Goal: Information Seeking & Learning: Get advice/opinions

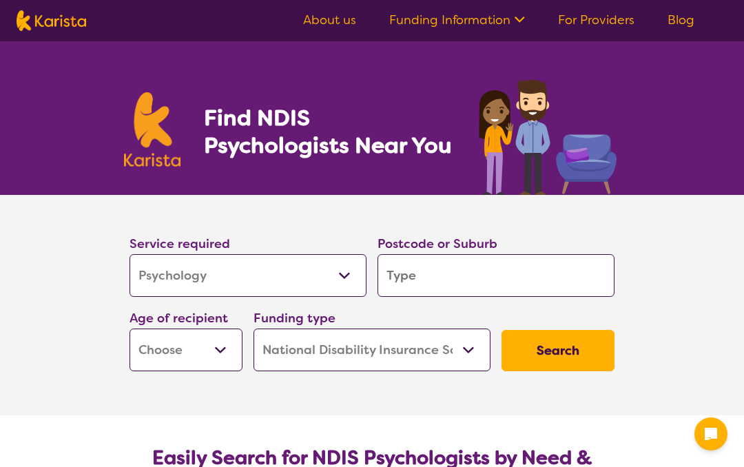
select select "Psychology"
select select "NDIS"
select select "Psychology"
select select "NDIS"
click at [213, 348] on select "Early Childhood - 0 to 9 Child - 10 to 11 Adolescent - 12 to 17 Adult - 18 to 6…" at bounding box center [185, 349] width 113 height 43
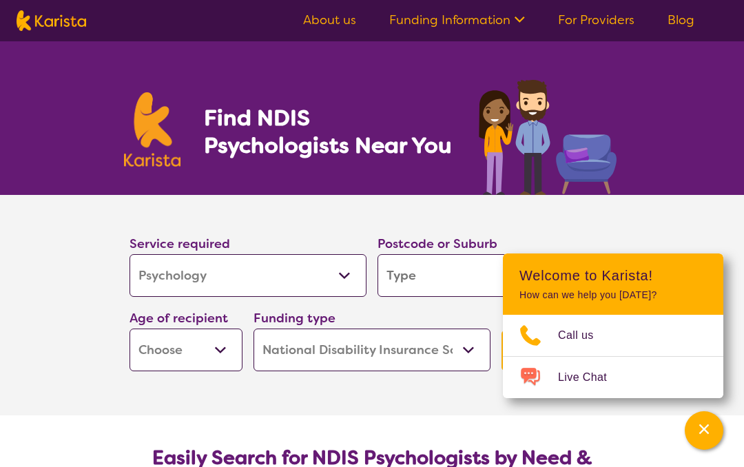
click at [227, 351] on select "Early Childhood - 0 to 9 Child - 10 to 11 Adolescent - 12 to 17 Adult - 18 to 6…" at bounding box center [185, 349] width 113 height 43
select select "AS"
click at [636, 209] on section "Service required Allied Health Assistant Assessment ([MEDICAL_DATA] or [MEDICAL…" at bounding box center [371, 305] width 551 height 220
click at [394, 285] on input "search" at bounding box center [495, 275] width 237 height 43
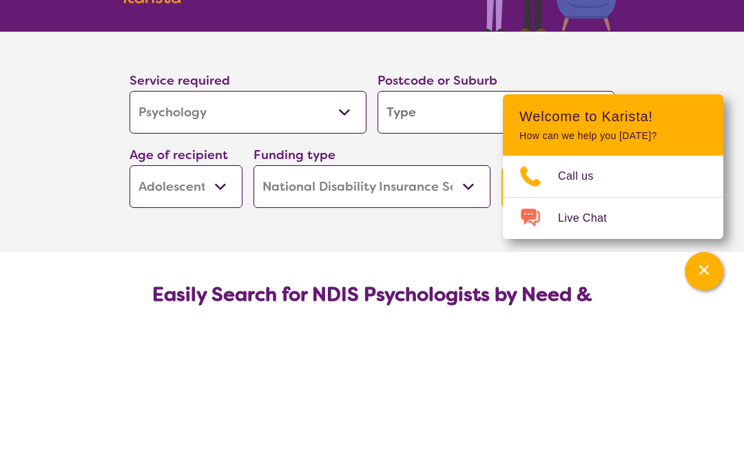
type input "3"
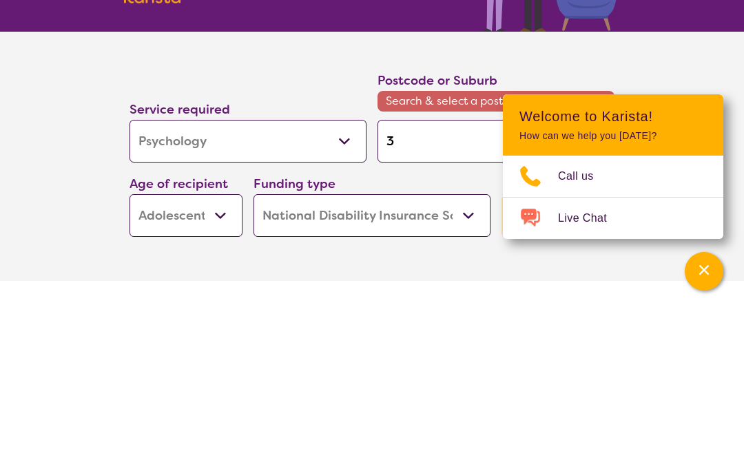
type input "39"
type input "391"
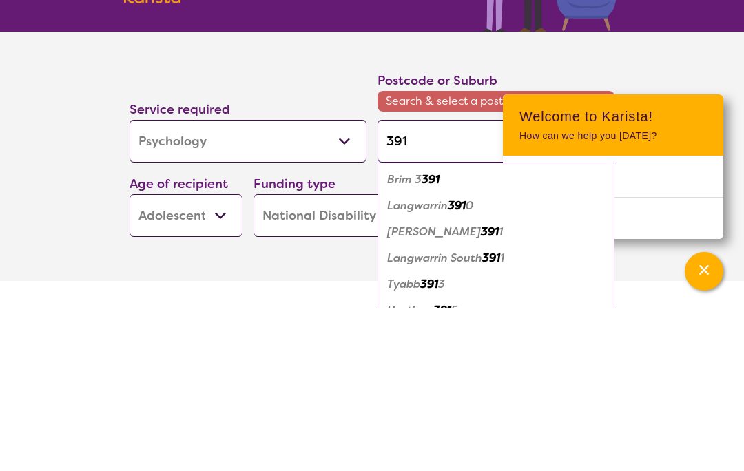
type input "3915"
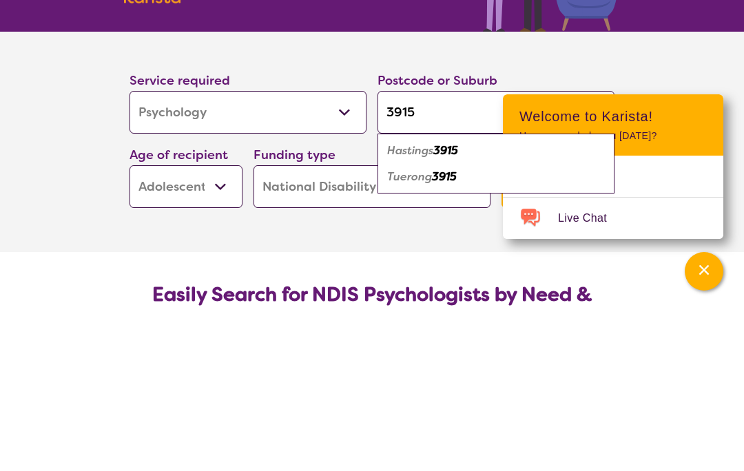
type input "3915"
click at [405, 306] on em "Hastings" at bounding box center [410, 313] width 46 height 14
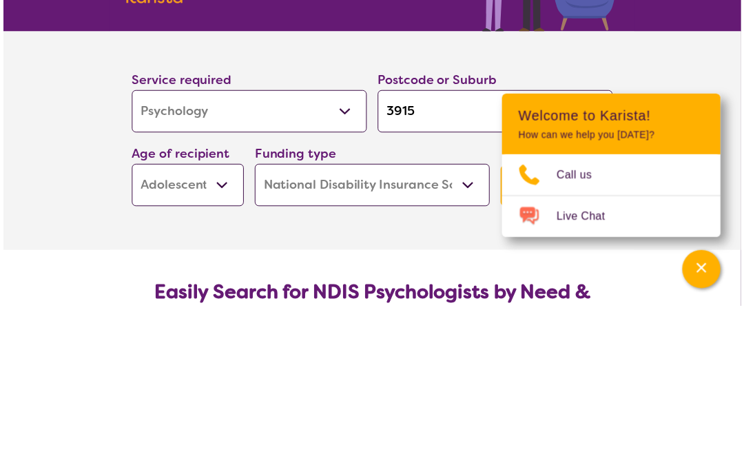
scroll to position [163, 0]
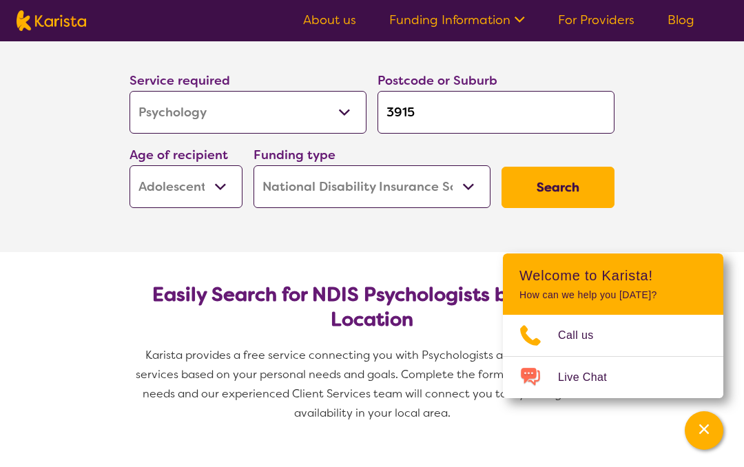
click at [556, 200] on button "Search" at bounding box center [557, 187] width 113 height 41
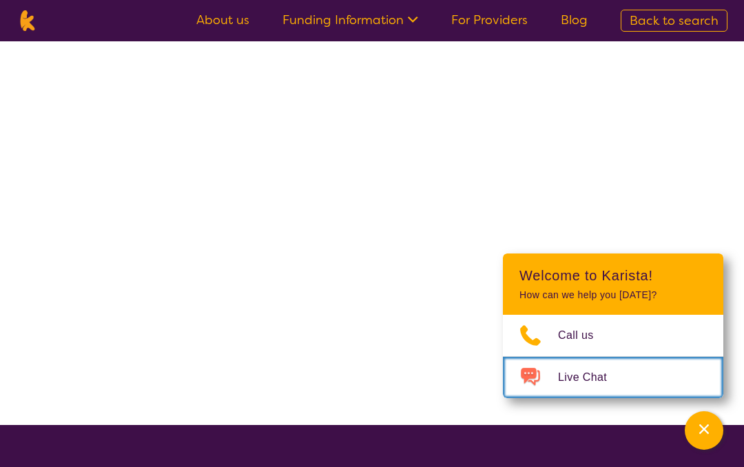
click at [567, 359] on link "Live Chat" at bounding box center [613, 377] width 220 height 41
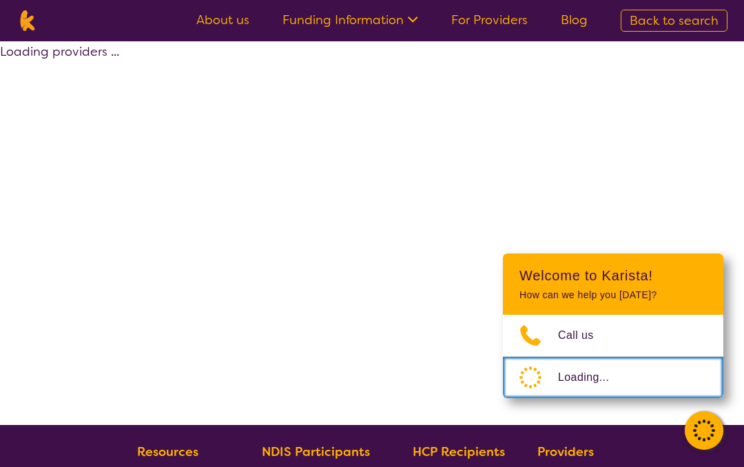
select select "by_score"
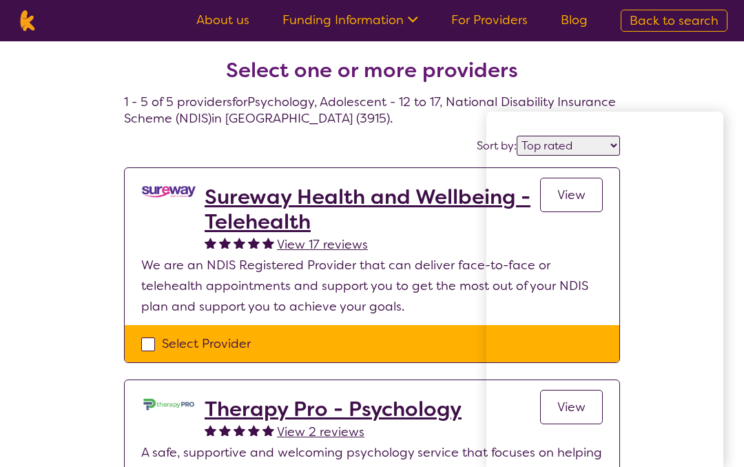
click at [435, 146] on div "Sort by: Highly reviewed Top rated" at bounding box center [372, 145] width 496 height 21
